Goal: Task Accomplishment & Management: Use online tool/utility

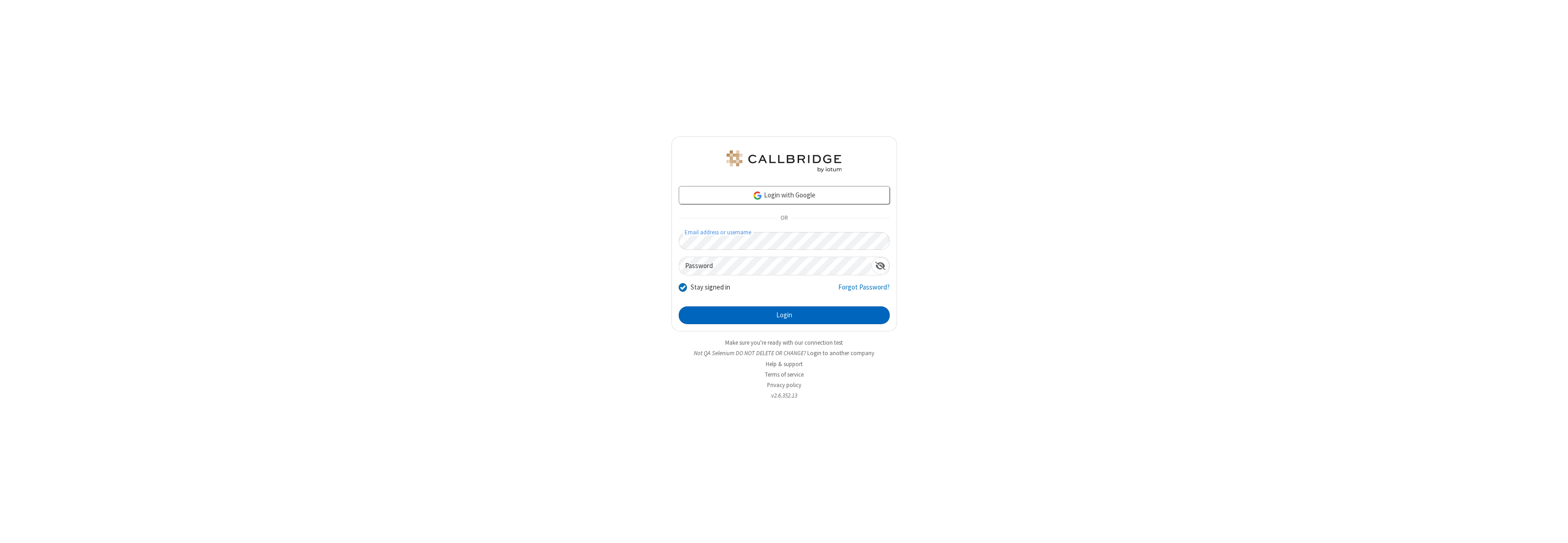
click at [784, 315] on button "Login" at bounding box center [784, 315] width 211 height 18
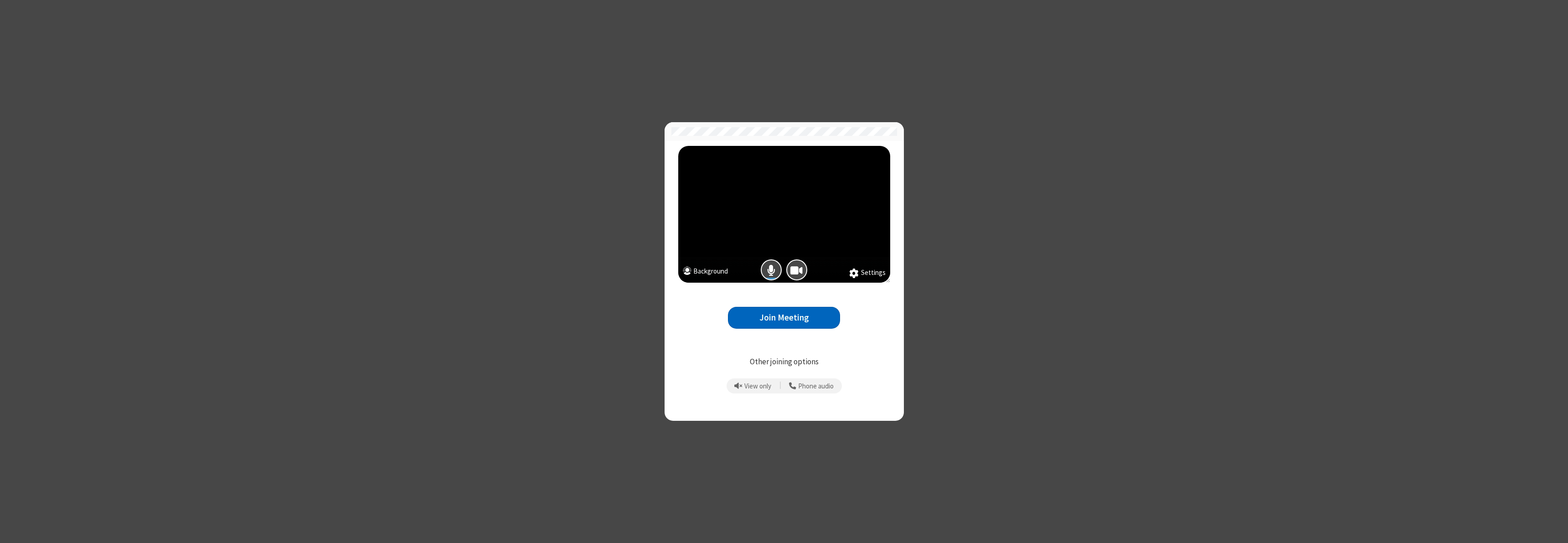
click at [784, 317] on button "Join Meeting" at bounding box center [784, 318] width 112 height 22
